Goal: Information Seeking & Learning: Learn about a topic

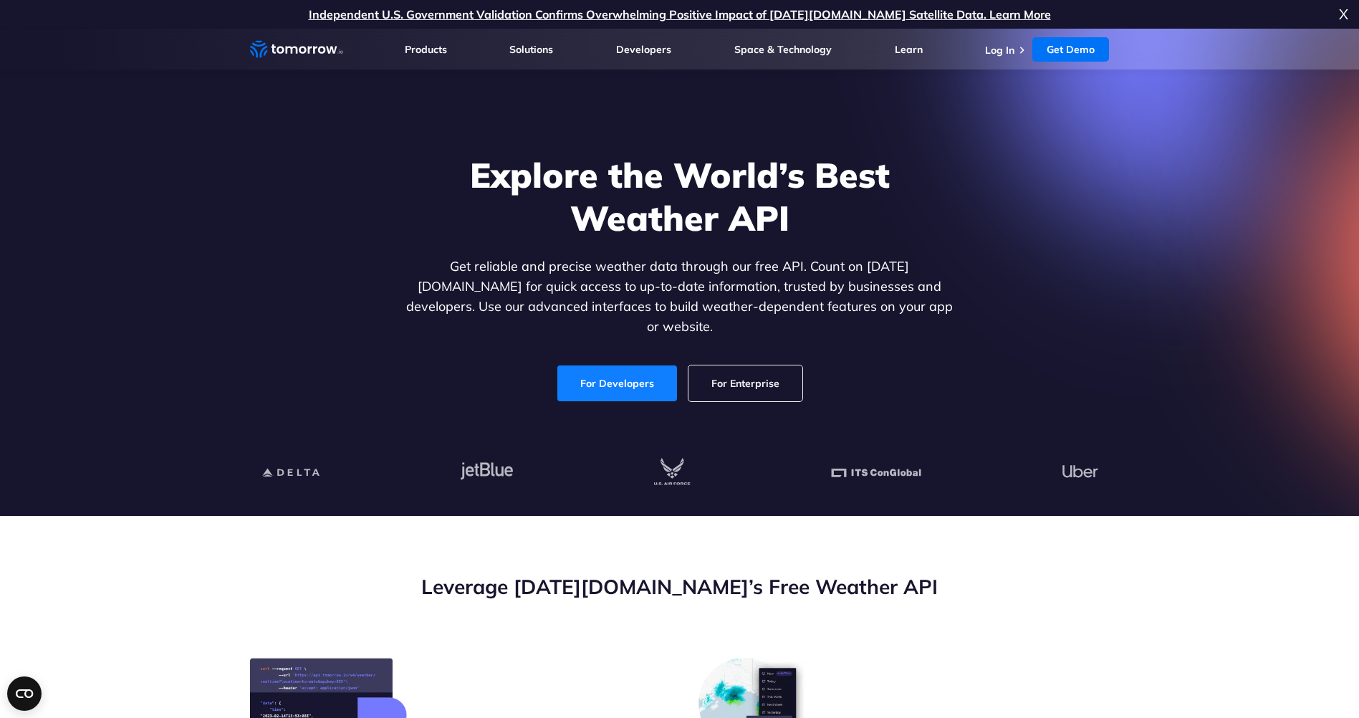
click at [639, 378] on link "For Developers" at bounding box center [617, 383] width 120 height 36
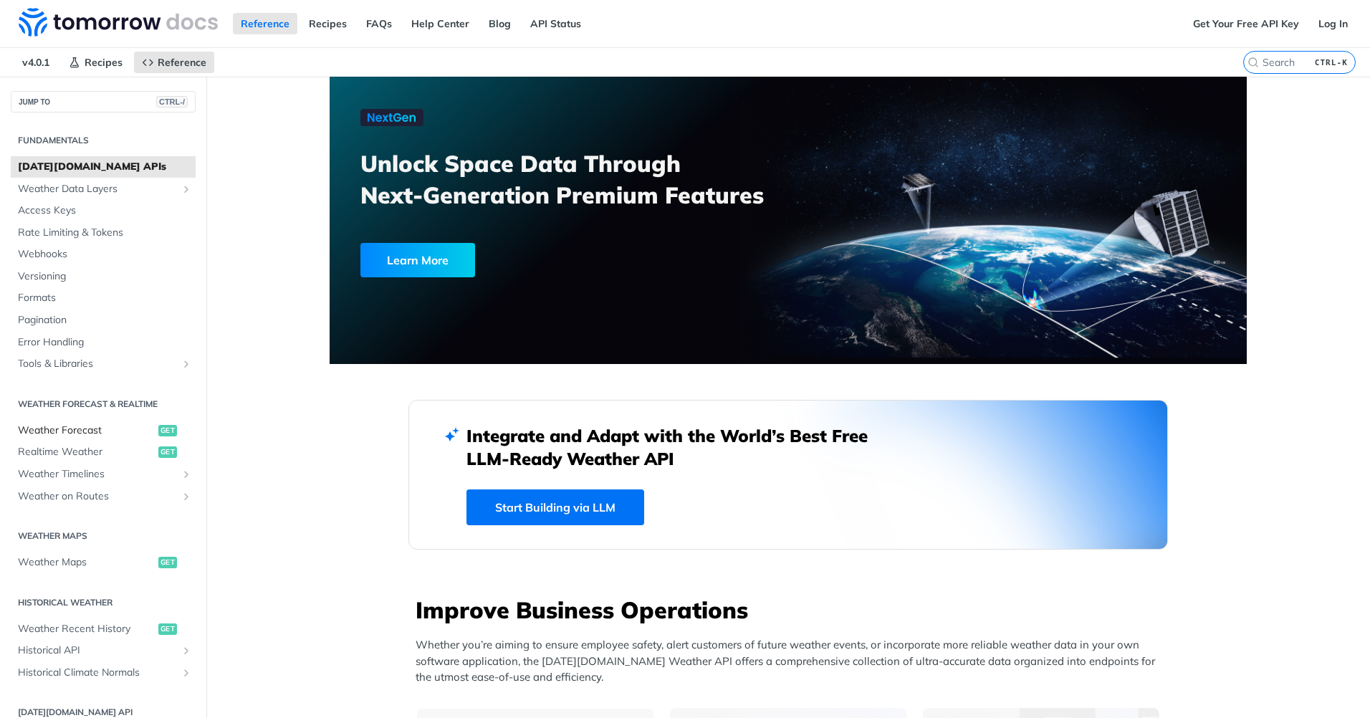
click at [71, 431] on span "Weather Forecast" at bounding box center [86, 430] width 137 height 14
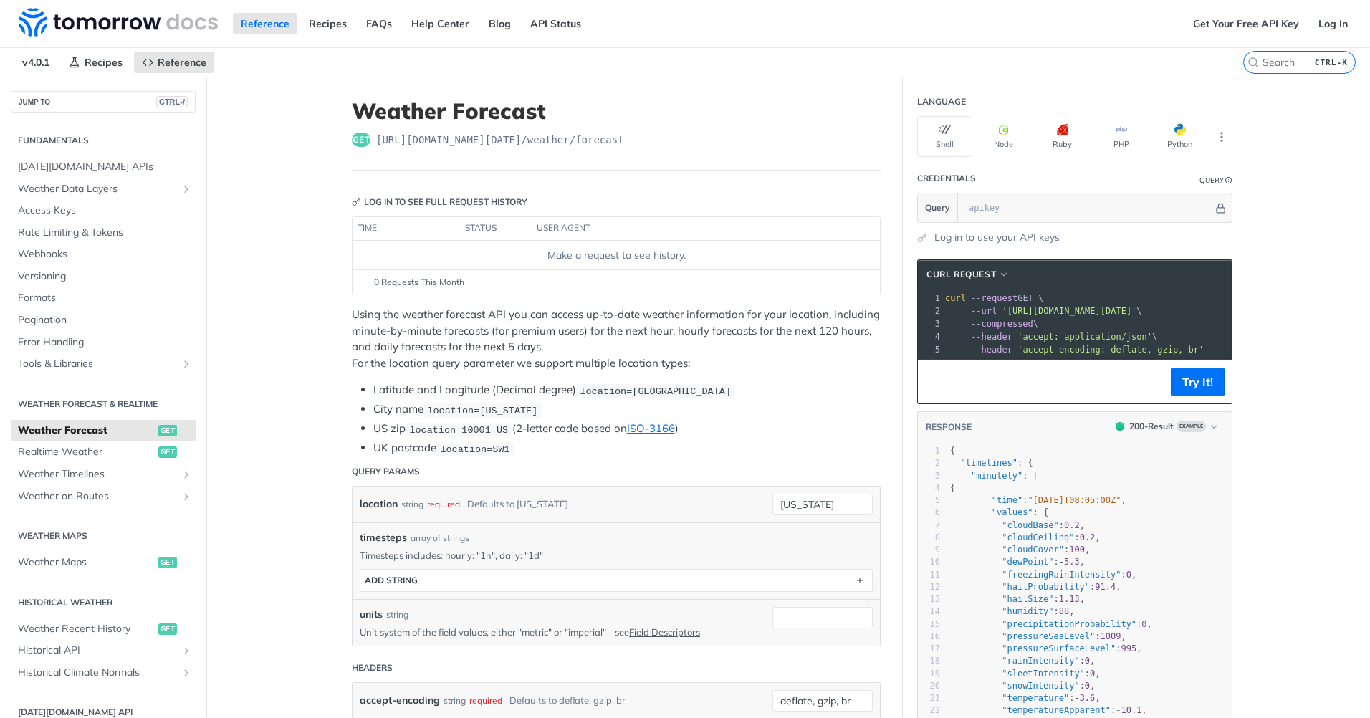
scroll to position [72, 0]
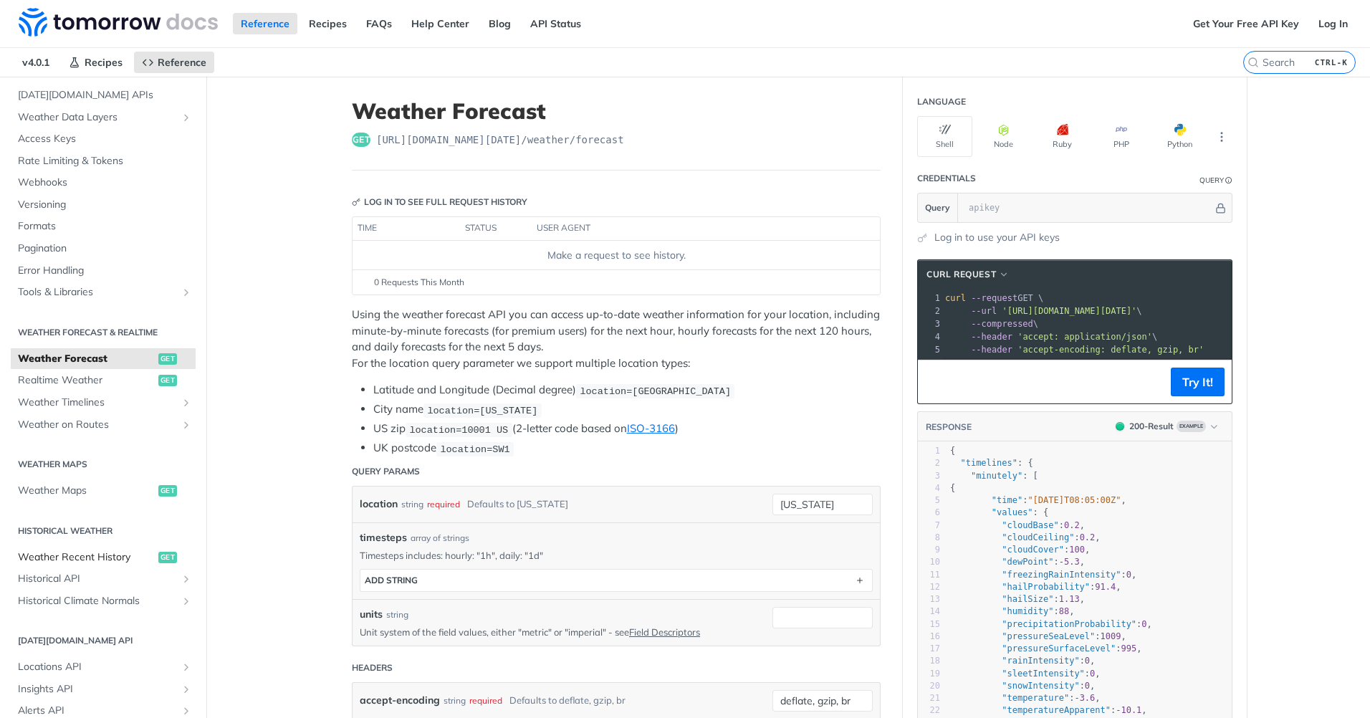
click at [105, 557] on span "Weather Recent History" at bounding box center [86, 557] width 137 height 14
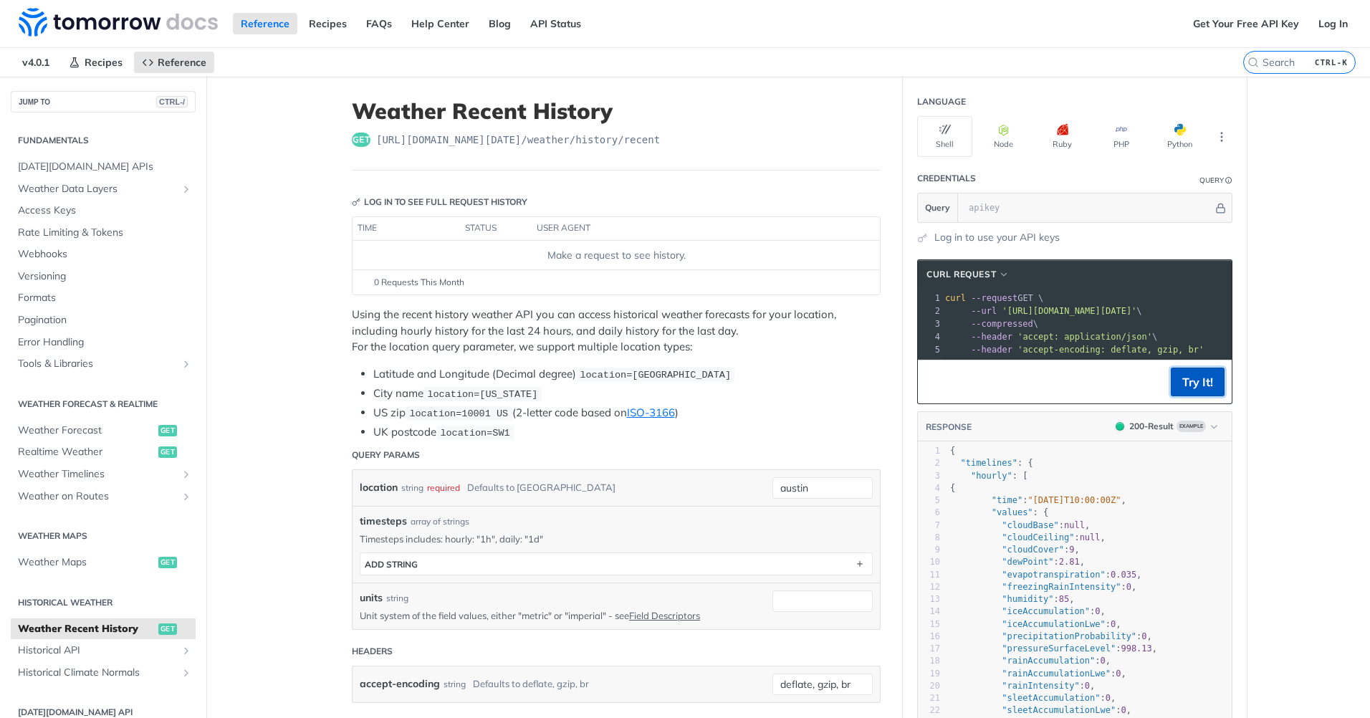
click at [1177, 395] on button "Try It!" at bounding box center [1198, 382] width 54 height 29
